Goal: Information Seeking & Learning: Learn about a topic

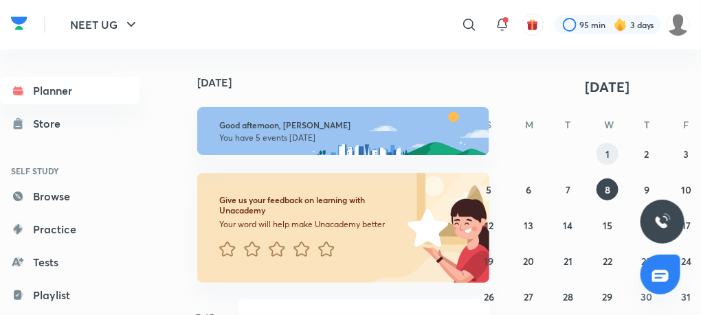
click at [610, 147] on button "1" at bounding box center [607, 154] width 22 height 22
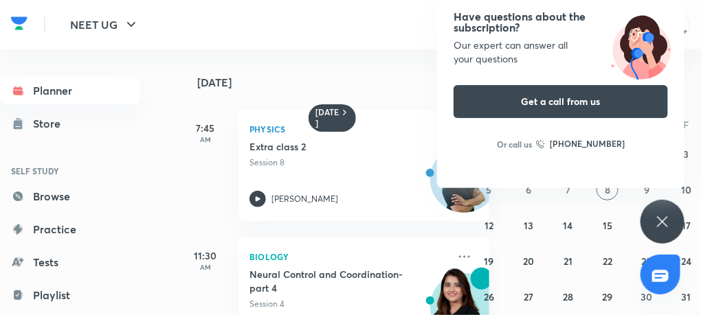
click at [664, 225] on icon at bounding box center [662, 222] width 16 height 16
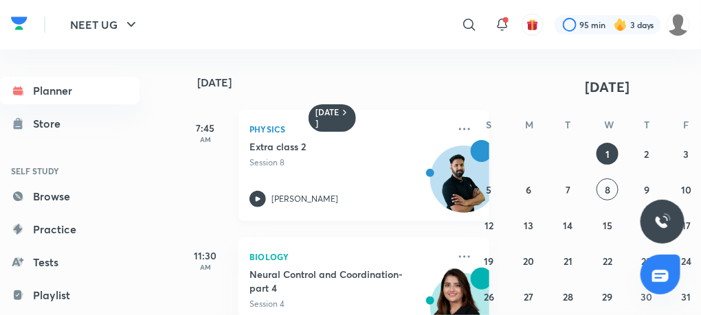
click at [255, 194] on icon at bounding box center [257, 199] width 16 height 16
click at [686, 156] on abbr "3" at bounding box center [686, 154] width 5 height 13
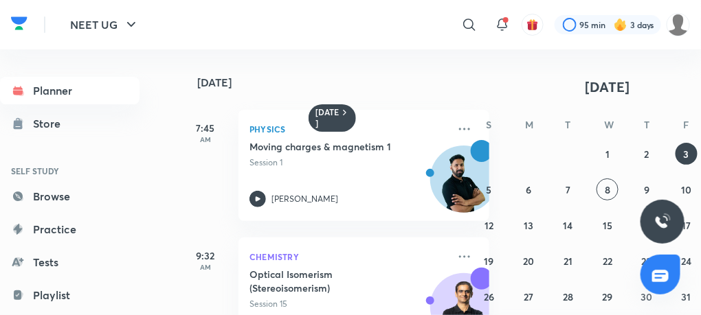
scroll to position [0, 38]
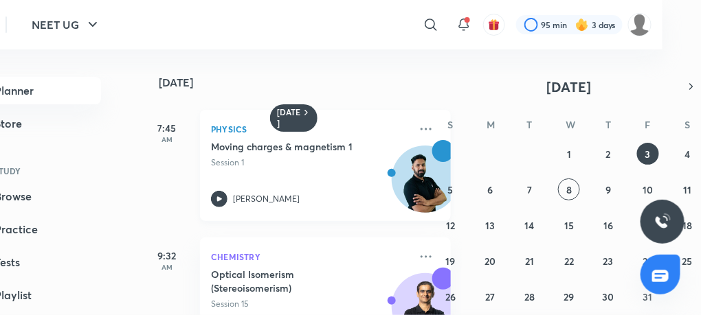
click at [215, 196] on icon at bounding box center [219, 199] width 16 height 16
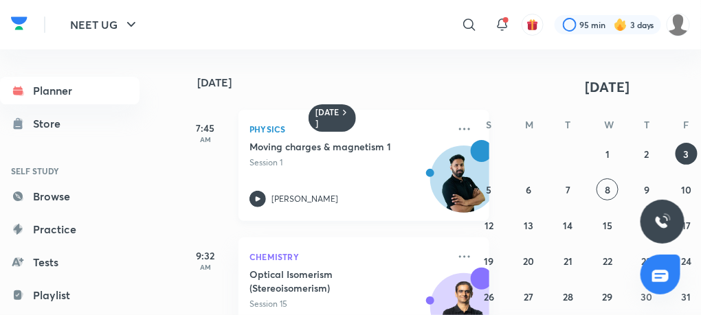
click at [262, 195] on icon at bounding box center [257, 199] width 16 height 16
